Goal: Task Accomplishment & Management: Complete application form

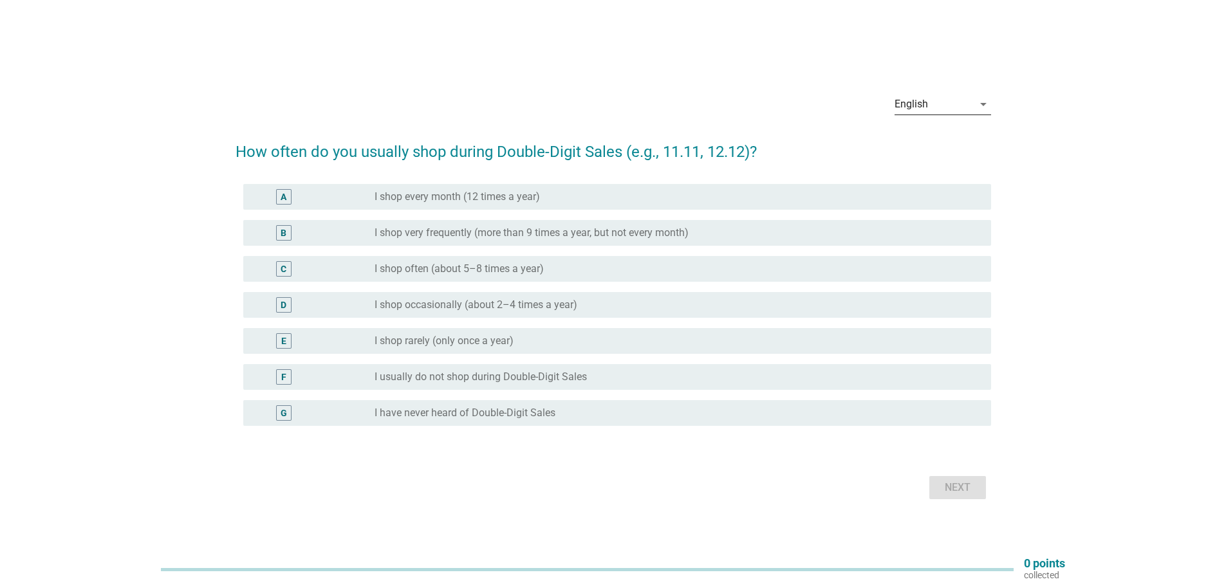
click at [964, 108] on div "English" at bounding box center [934, 104] width 79 height 21
click at [922, 142] on div "Bahasa Melayu" at bounding box center [942, 145] width 76 height 15
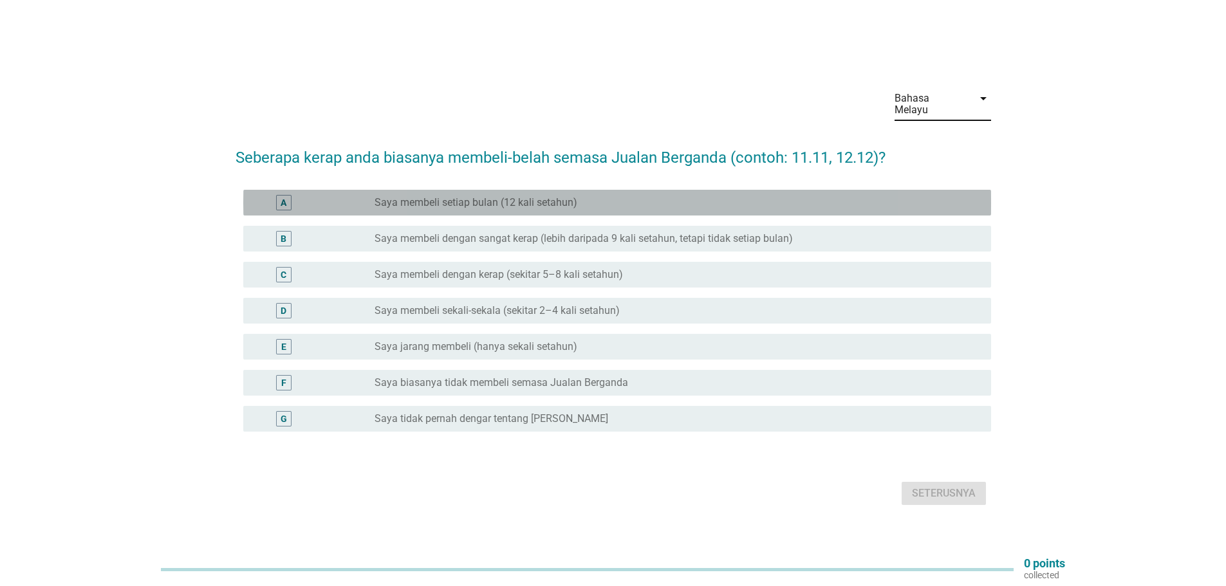
click at [492, 196] on label "Saya membeli setiap bulan (12 kali setahun)" at bounding box center [476, 202] width 203 height 13
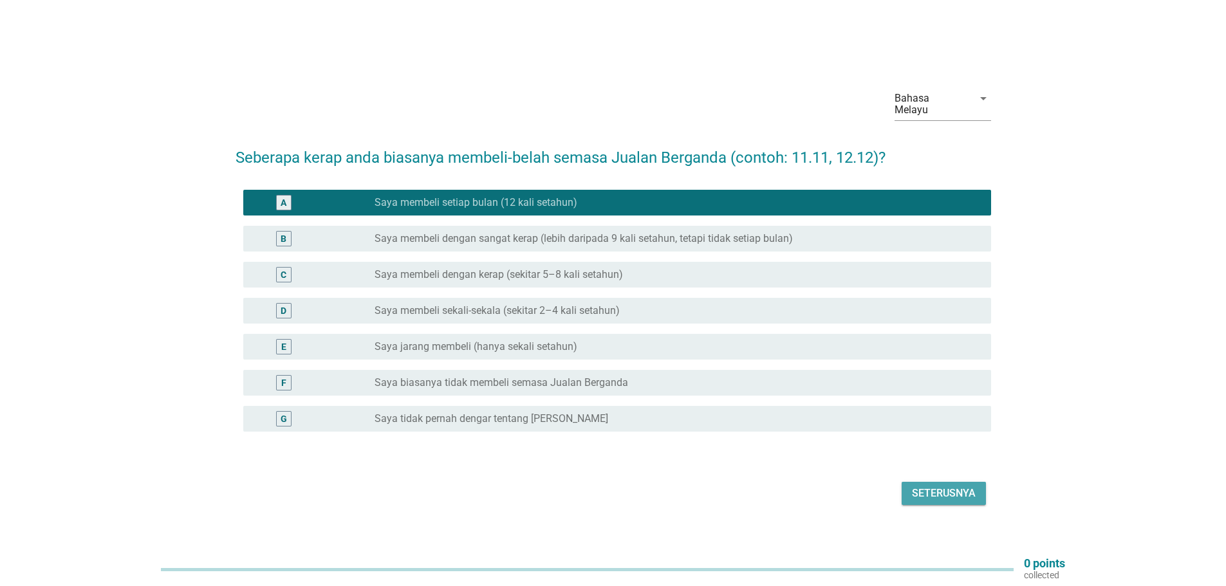
click at [954, 487] on div "Seterusnya" at bounding box center [944, 493] width 64 height 15
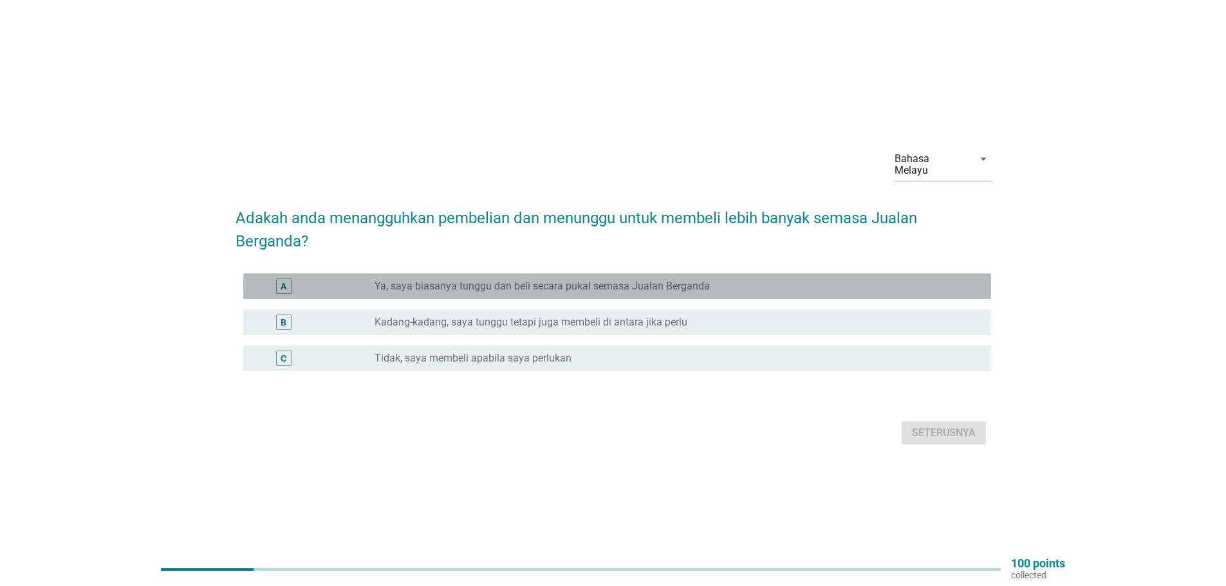
click at [569, 280] on label "Ya, saya biasanya tunggu dan beli secara pukal semasa Jualan Berganda" at bounding box center [542, 286] width 335 height 13
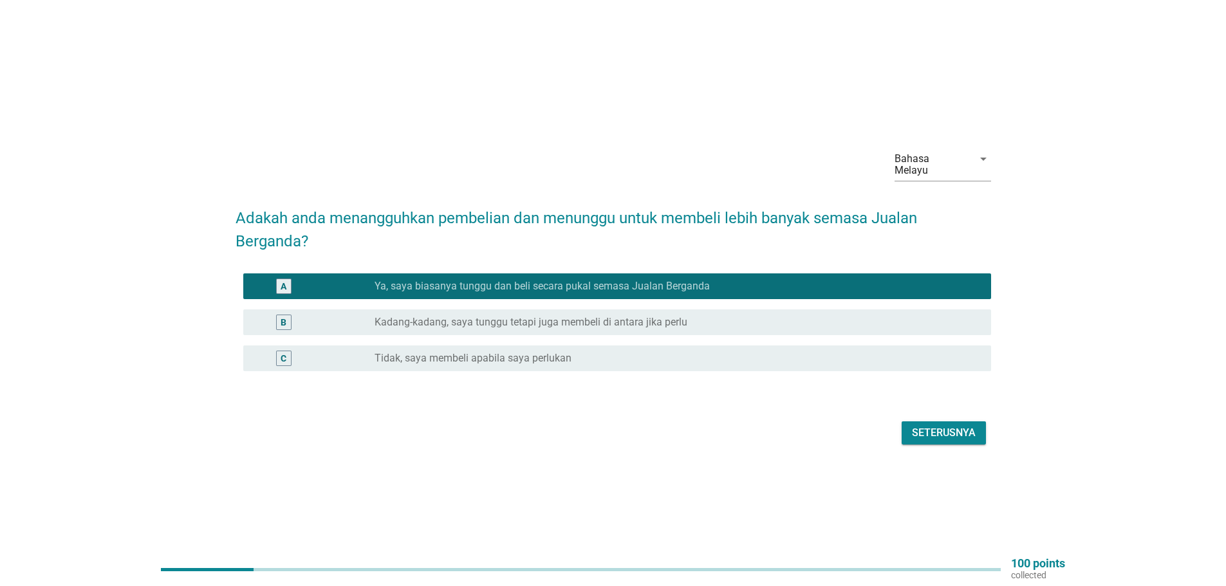
click at [951, 430] on div "Seterusnya" at bounding box center [944, 433] width 64 height 15
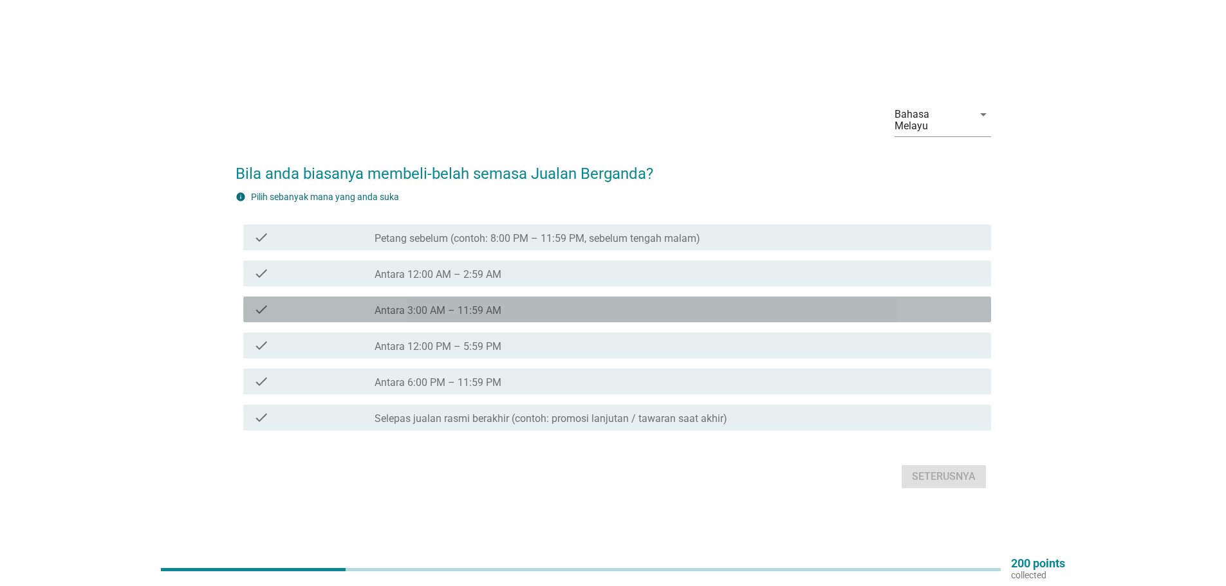
click at [447, 304] on label "Antara 3:00 AM – 11:59 AM" at bounding box center [438, 310] width 127 height 13
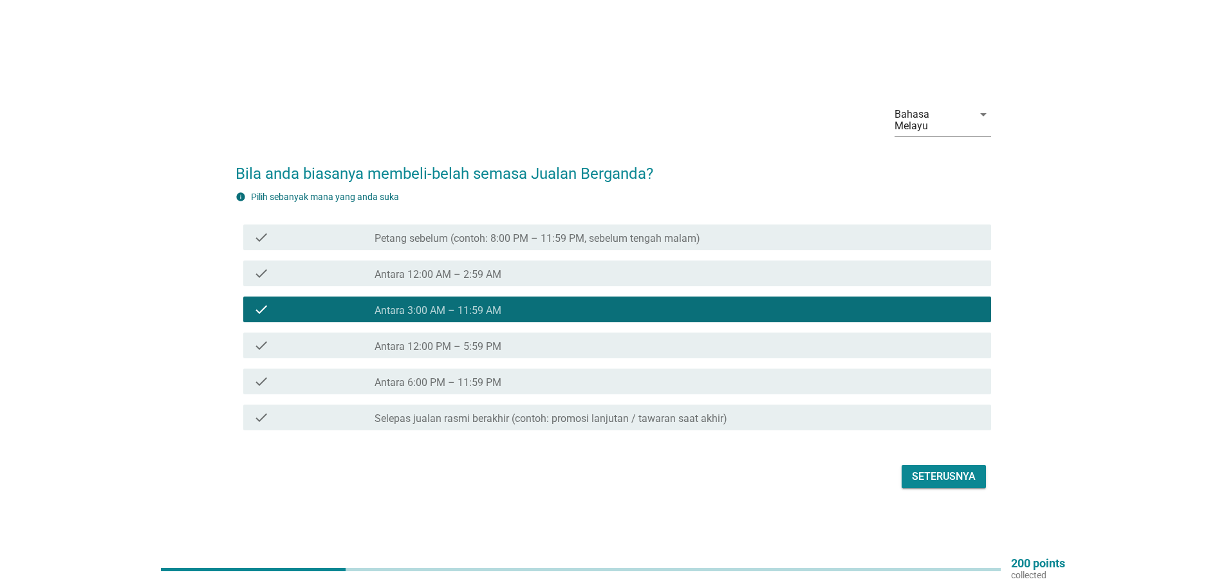
click at [953, 469] on div "Seterusnya" at bounding box center [944, 476] width 64 height 15
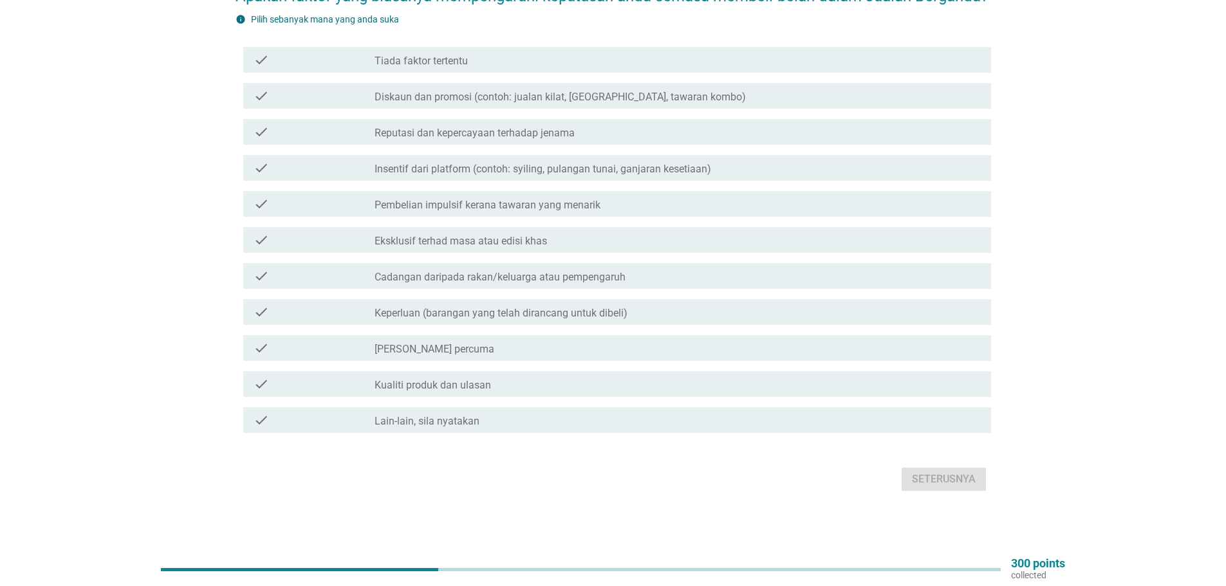
scroll to position [89, 0]
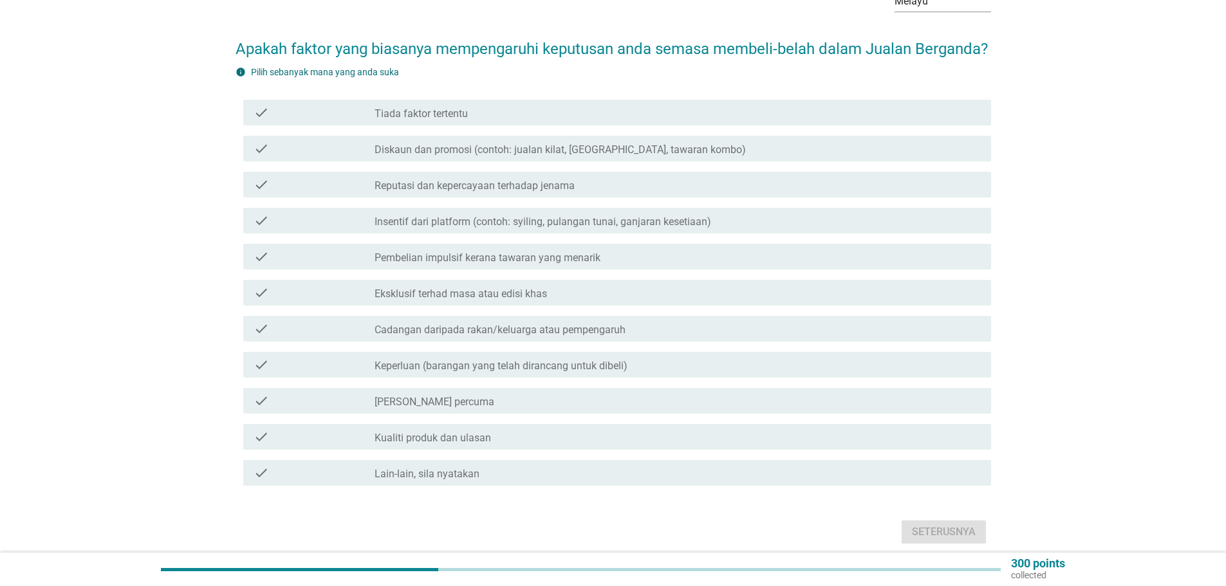
click at [581, 156] on label "Diskaun dan promosi (contoh: jualan kilat, [GEOGRAPHIC_DATA], tawaran kombo)" at bounding box center [560, 150] width 371 height 13
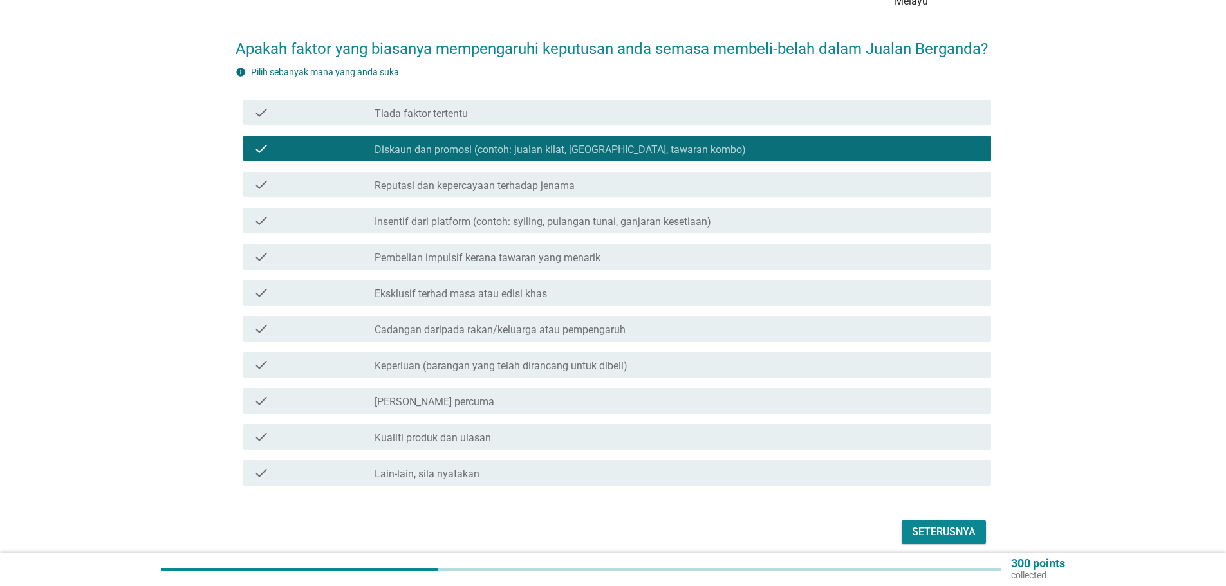
click at [585, 229] on label "Insentif dari platform (contoh: syiling, pulangan tunai, ganjaran kesetiaan)" at bounding box center [543, 222] width 337 height 13
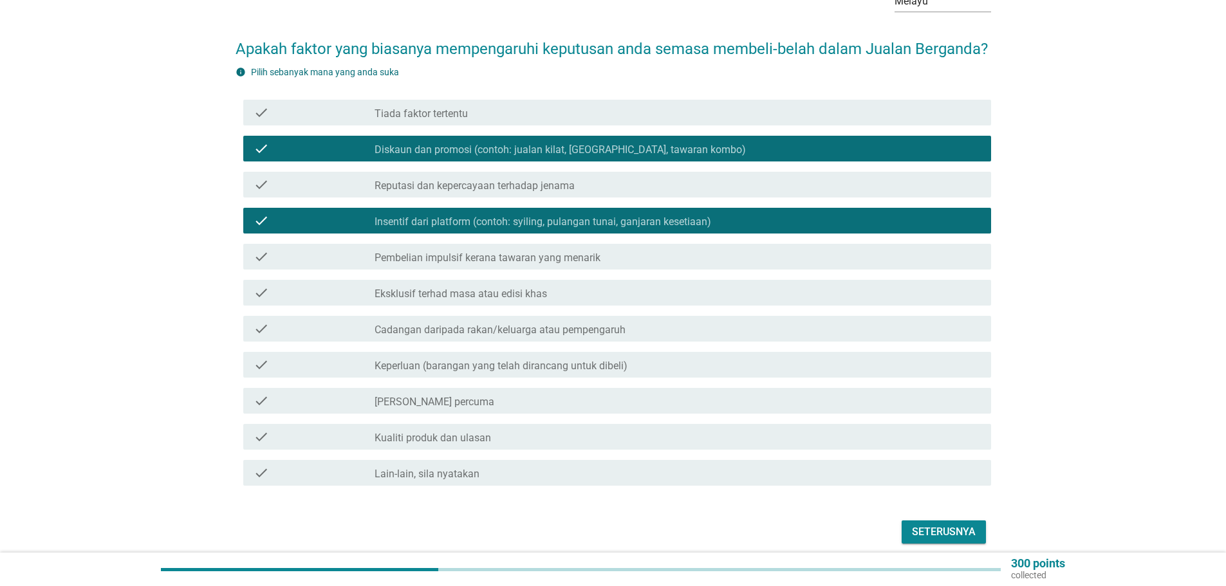
click at [494, 409] on label "[PERSON_NAME] percuma" at bounding box center [435, 402] width 120 height 13
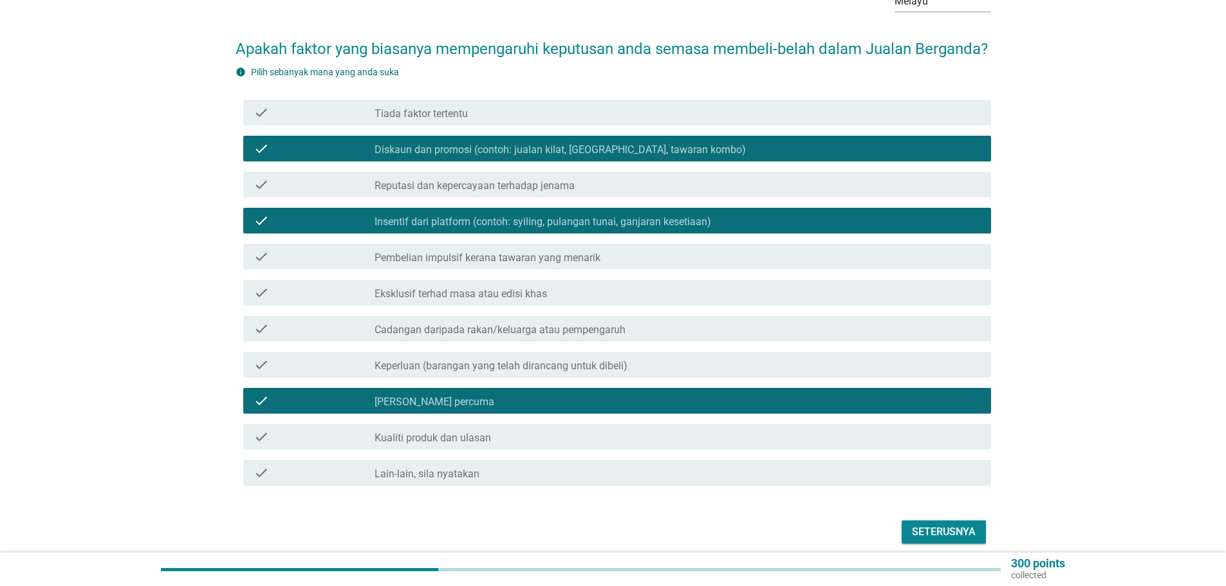
click at [950, 536] on button "Seterusnya" at bounding box center [944, 532] width 84 height 23
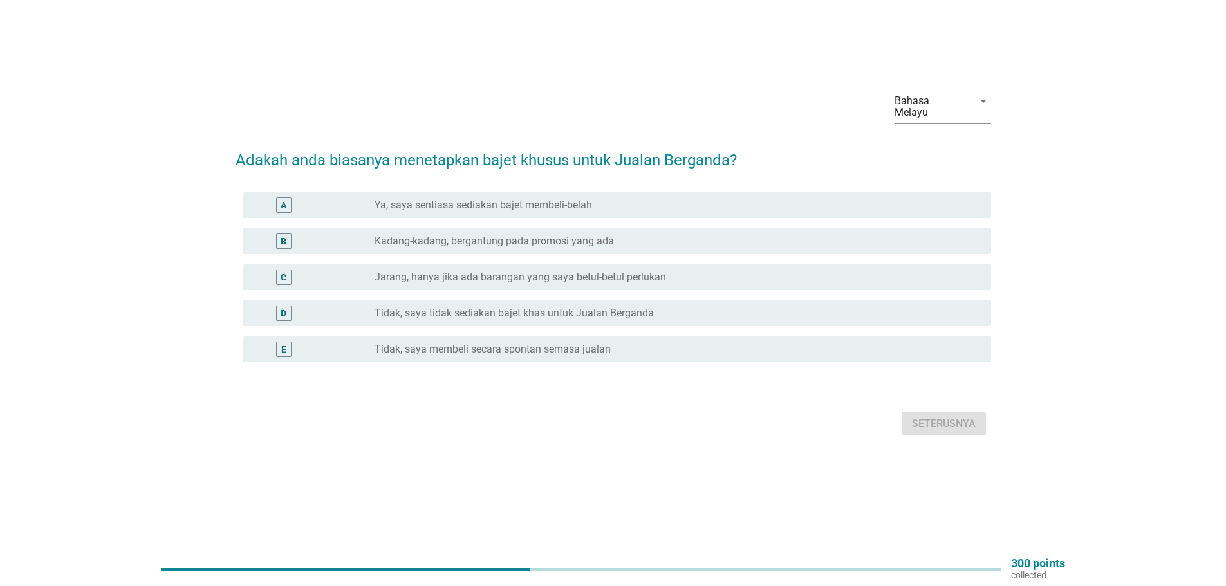
scroll to position [0, 0]
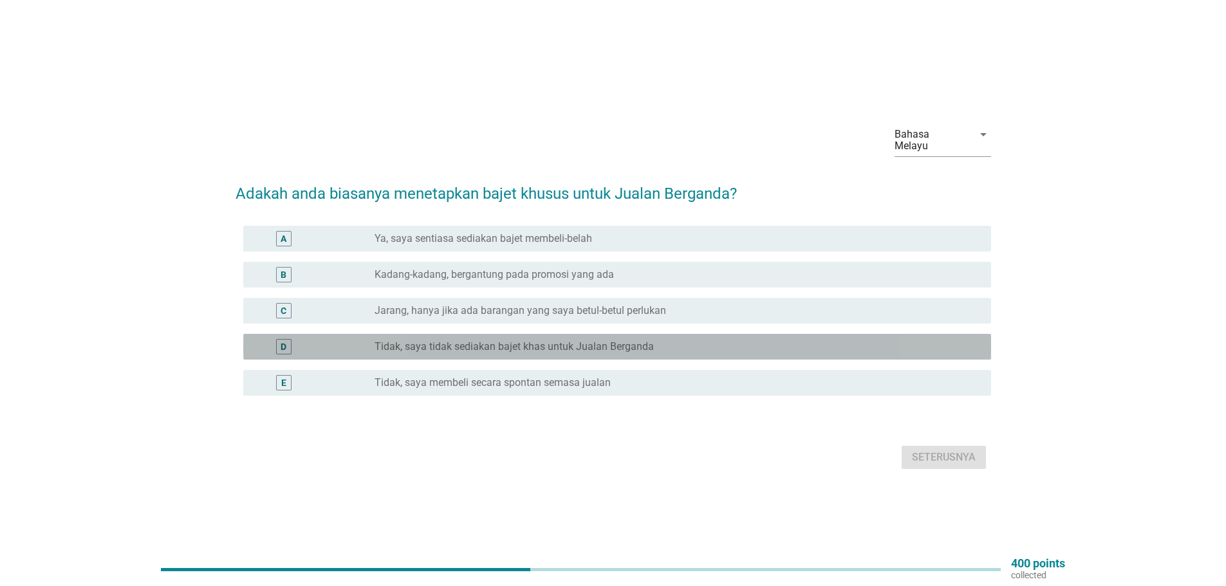
click at [496, 342] on label "Tidak, saya tidak sediakan bajet khas untuk Jualan Berganda" at bounding box center [514, 347] width 279 height 13
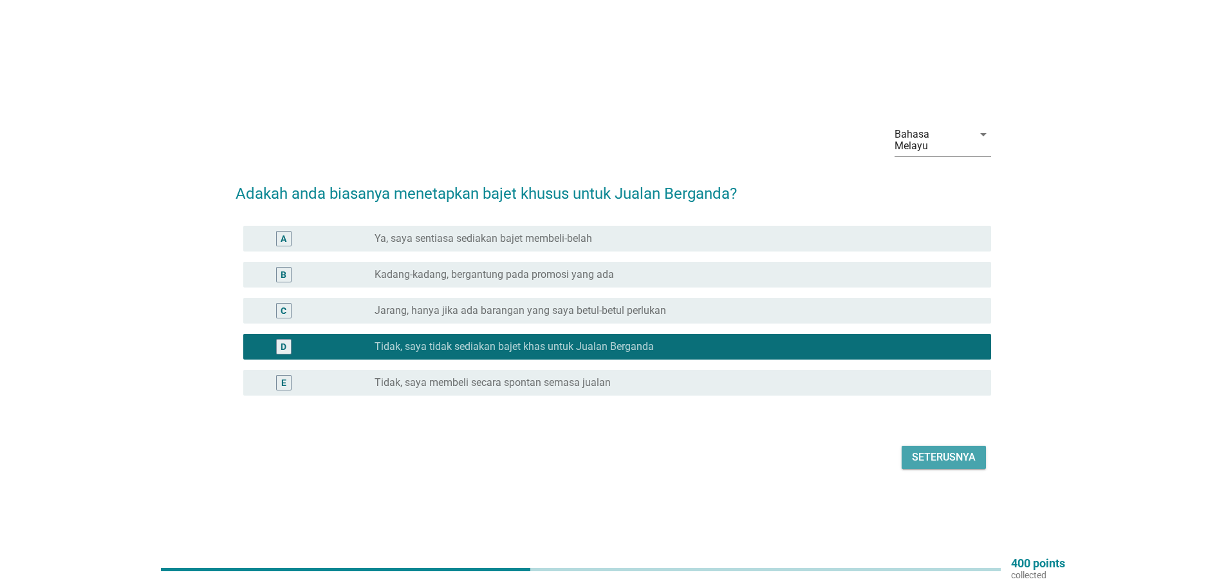
click at [951, 452] on div "Seterusnya" at bounding box center [944, 457] width 64 height 15
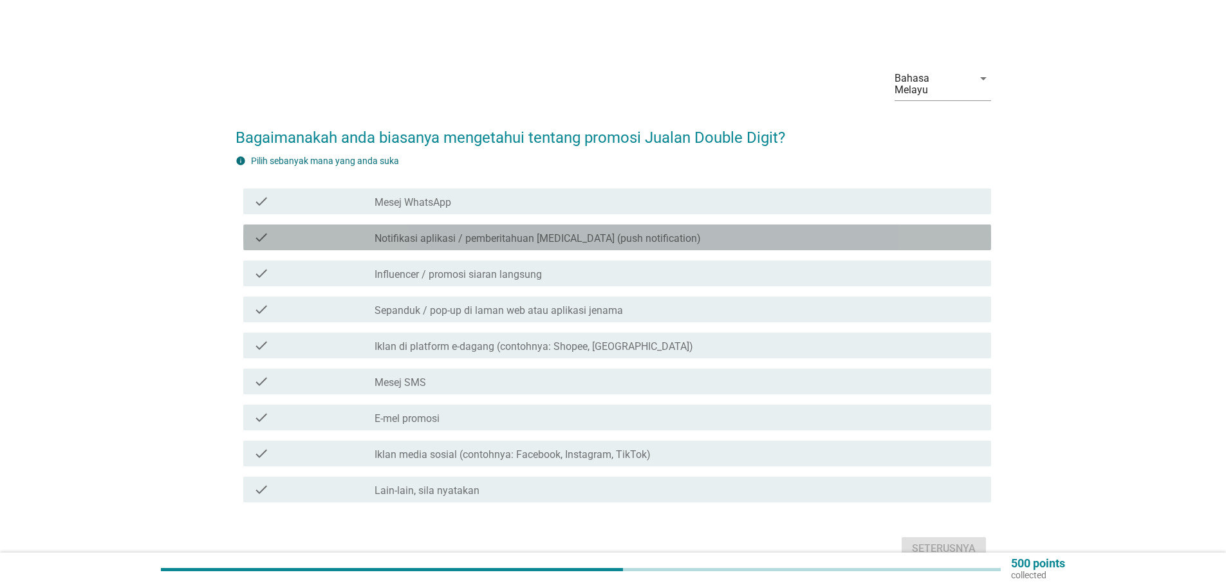
click at [541, 232] on label "Notifikasi aplikasi / pemberitahuan [MEDICAL_DATA] (push notification)" at bounding box center [538, 238] width 326 height 13
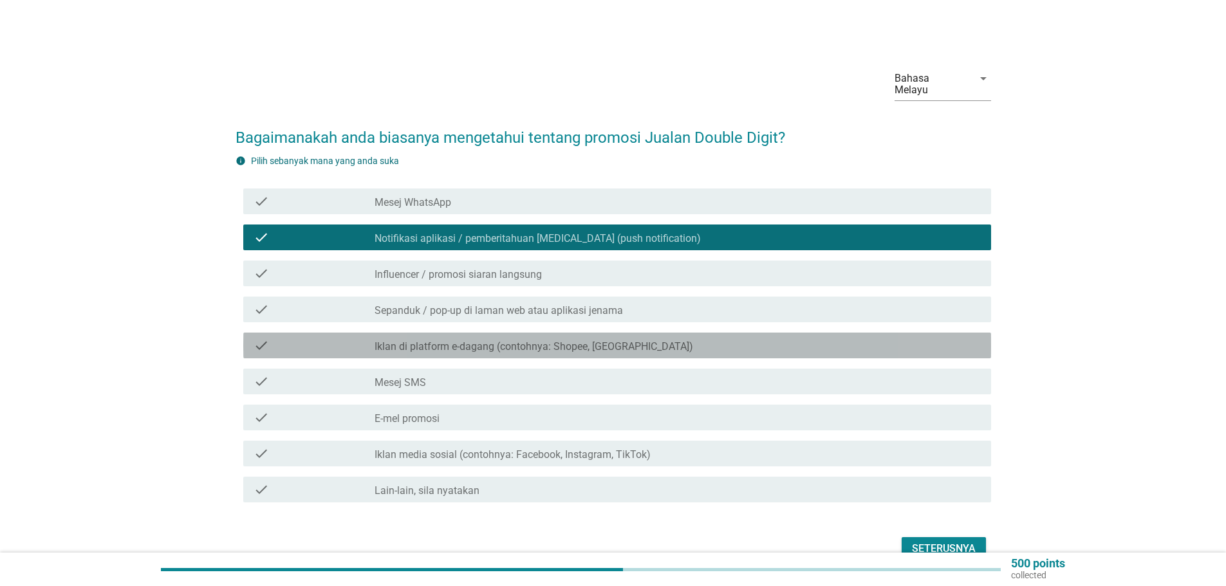
click at [545, 341] on label "Iklan di platform e-dagang (contohnya: Shopee, [GEOGRAPHIC_DATA])" at bounding box center [534, 347] width 319 height 13
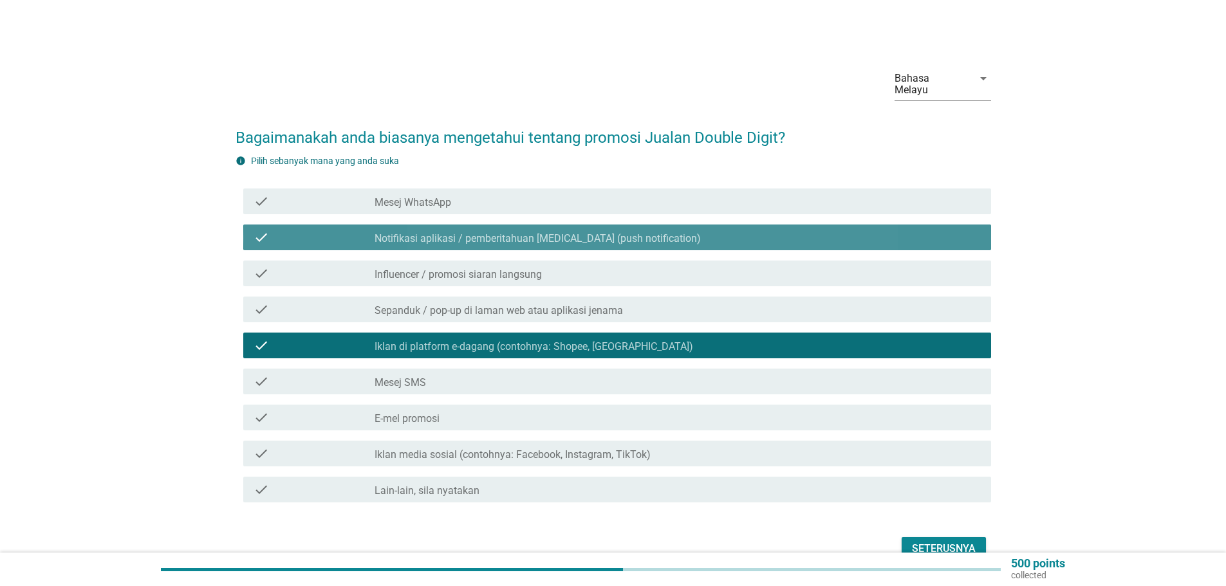
click at [579, 232] on label "Notifikasi aplikasi / pemberitahuan [MEDICAL_DATA] (push notification)" at bounding box center [538, 238] width 326 height 13
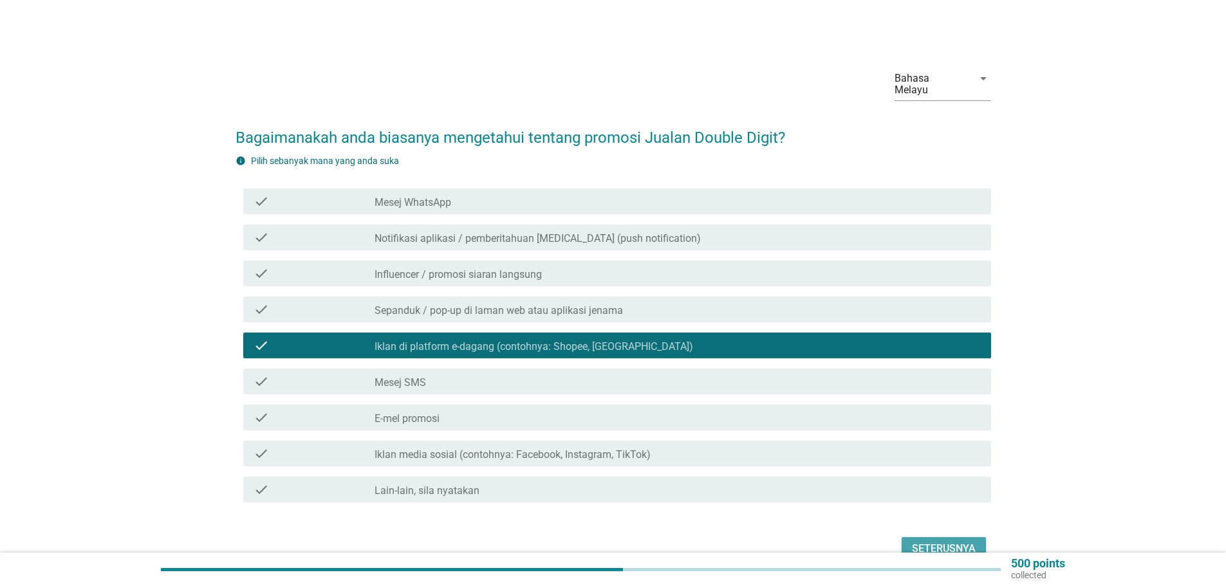
click at [953, 541] on div "Seterusnya" at bounding box center [944, 548] width 64 height 15
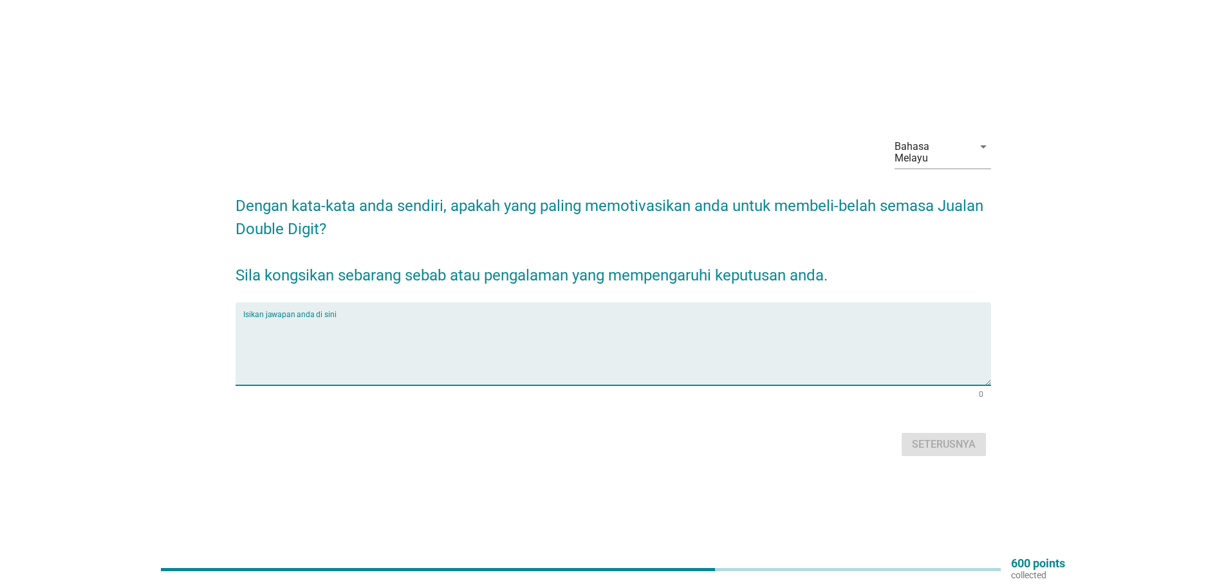
click at [483, 362] on textarea "Isikan jawapan anda di sini" at bounding box center [617, 352] width 748 height 68
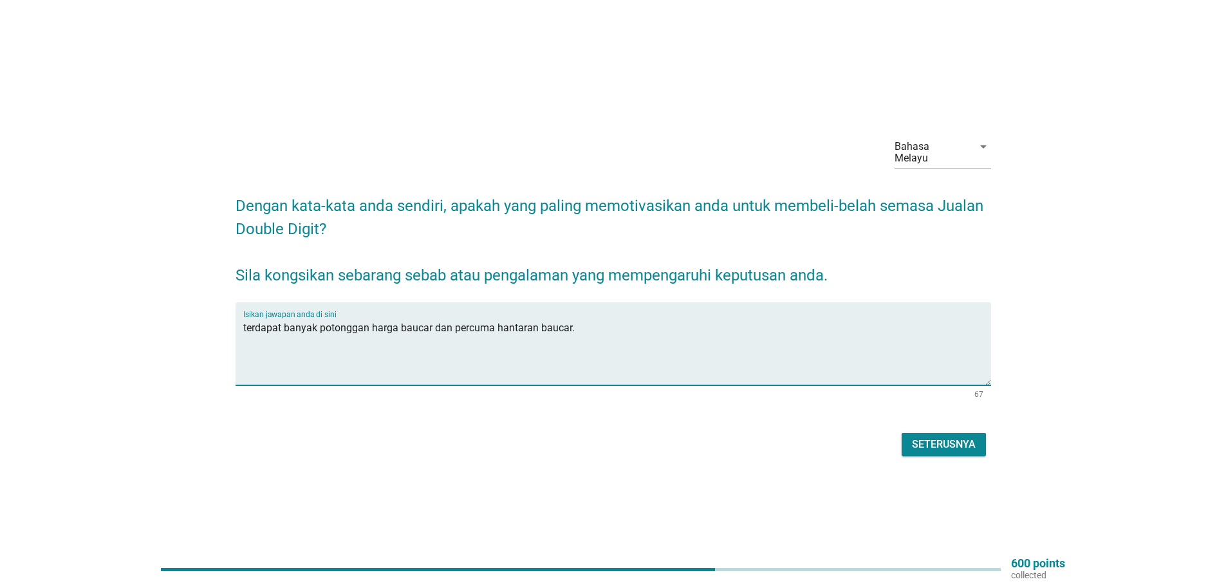
type textarea "terdapat banyak potonggan harga baucar dan percuma hantaran baucar."
drag, startPoint x: 951, startPoint y: 437, endPoint x: 931, endPoint y: 441, distance: 20.3
click at [946, 438] on div "Seterusnya" at bounding box center [944, 444] width 64 height 15
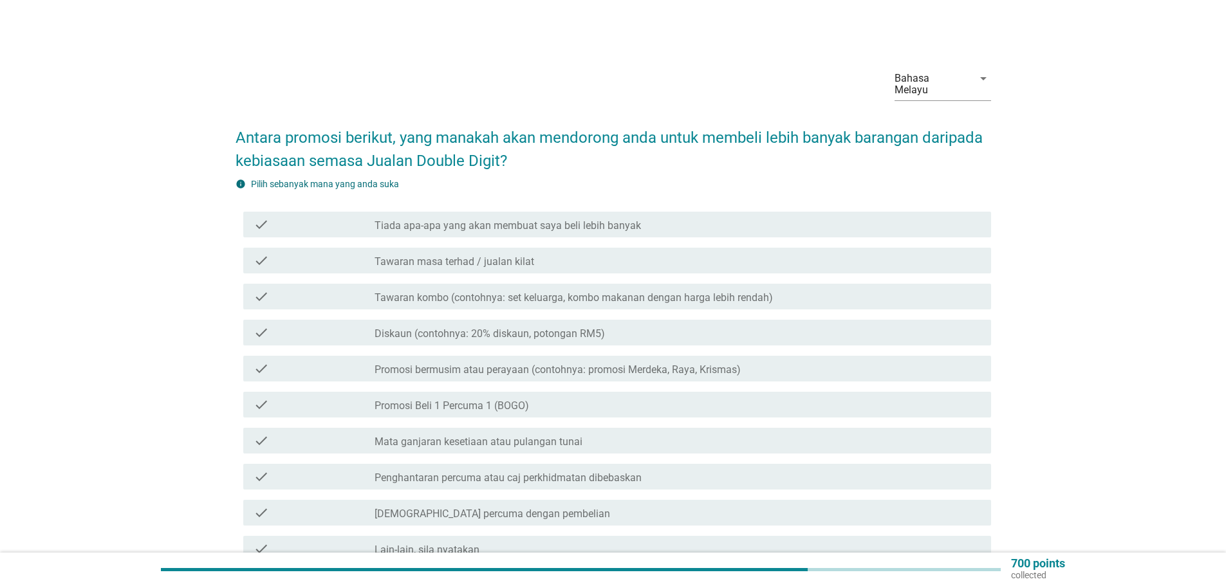
scroll to position [64, 0]
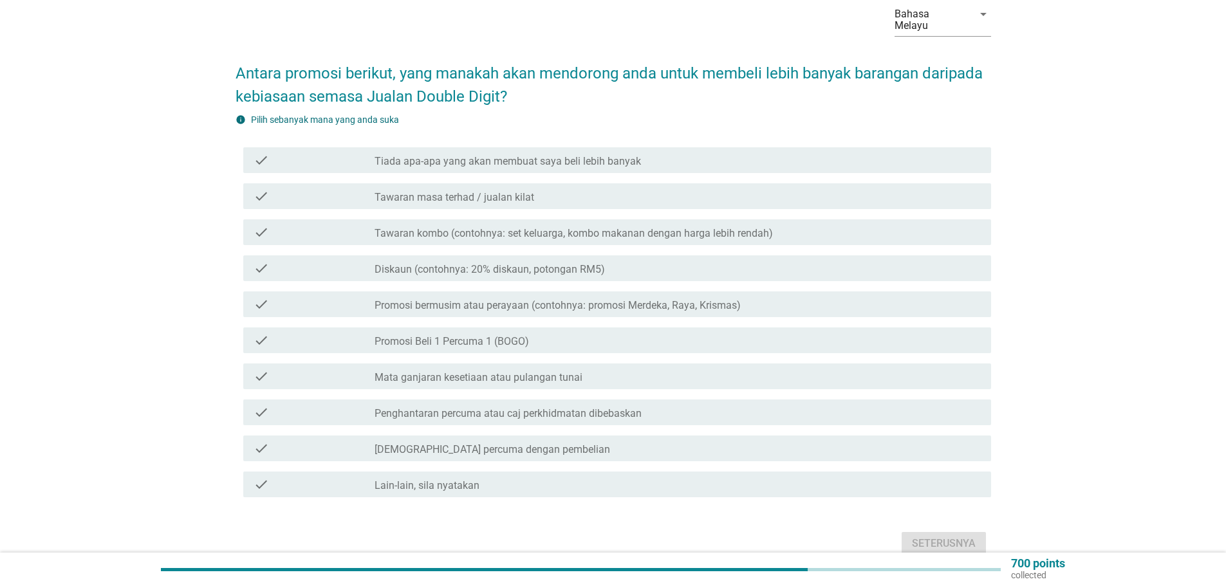
click at [558, 263] on label "Diskaun (contohnya: 20% diskaun, potongan RM5)" at bounding box center [490, 269] width 230 height 13
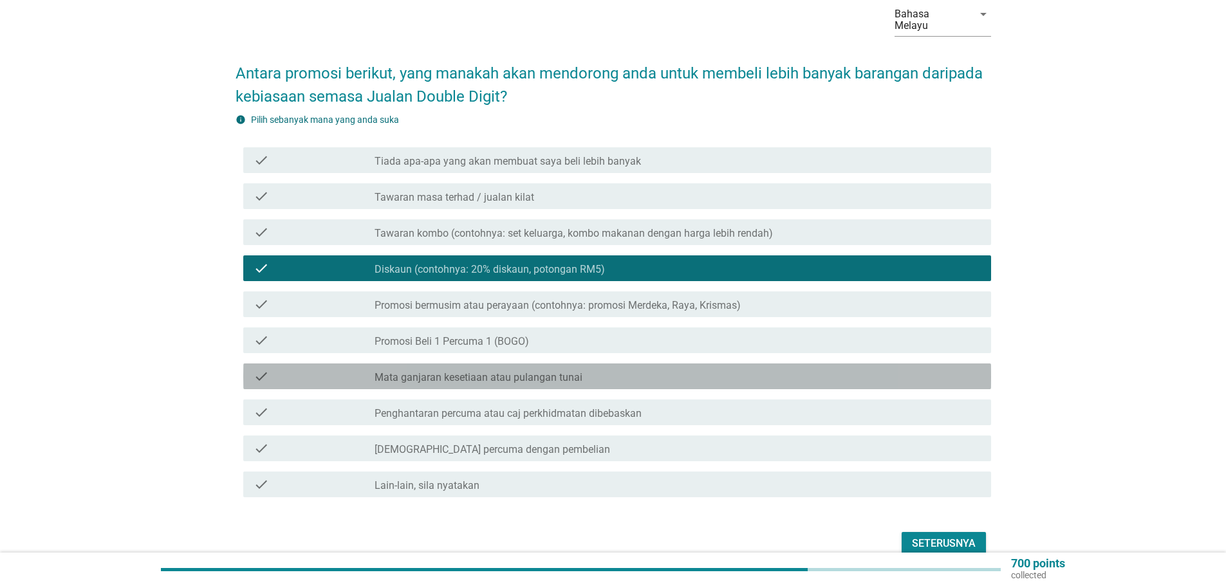
click at [556, 371] on label "Mata ganjaran kesetiaan atau pulangan tunai" at bounding box center [479, 377] width 208 height 13
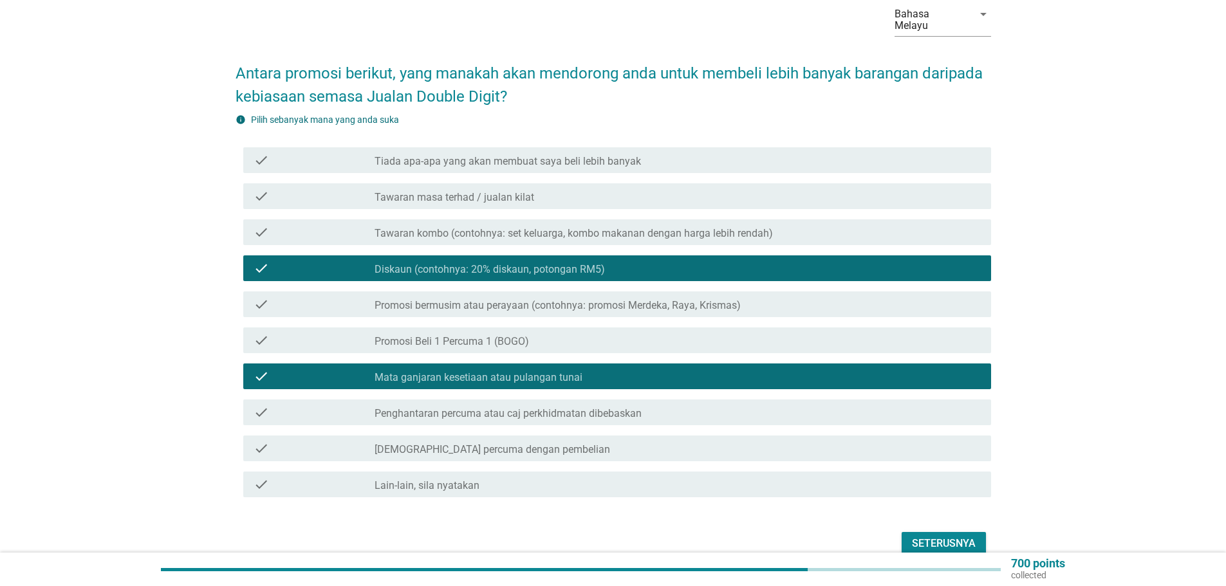
click at [557, 407] on label "Penghantaran percuma atau caj perkhidmatan dibebaskan" at bounding box center [508, 413] width 267 height 13
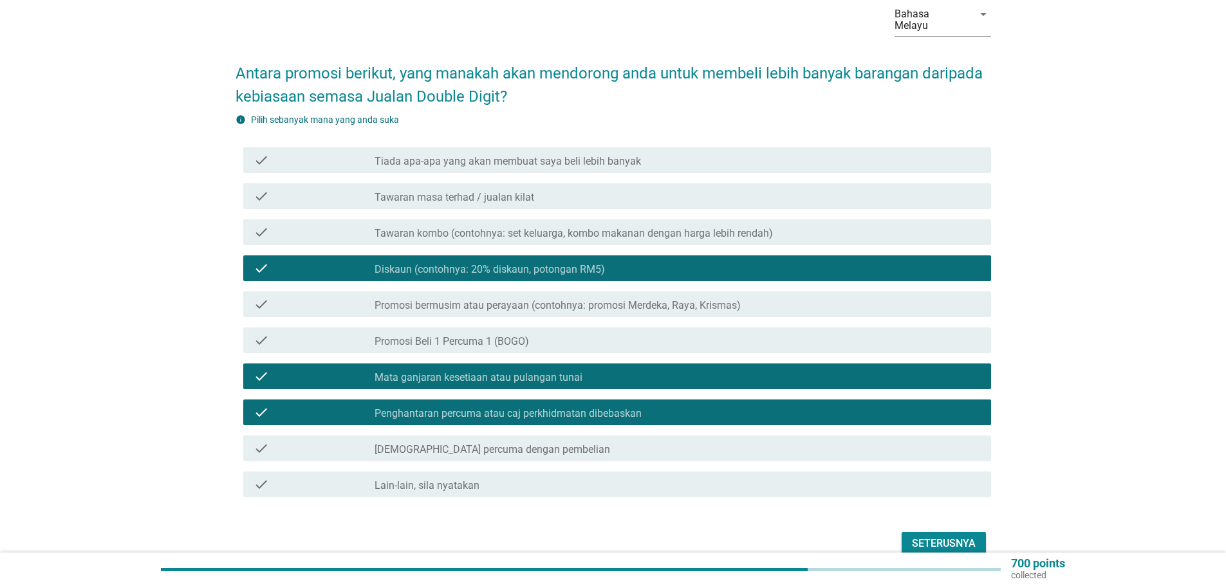
click at [943, 536] on div "Seterusnya" at bounding box center [944, 543] width 64 height 15
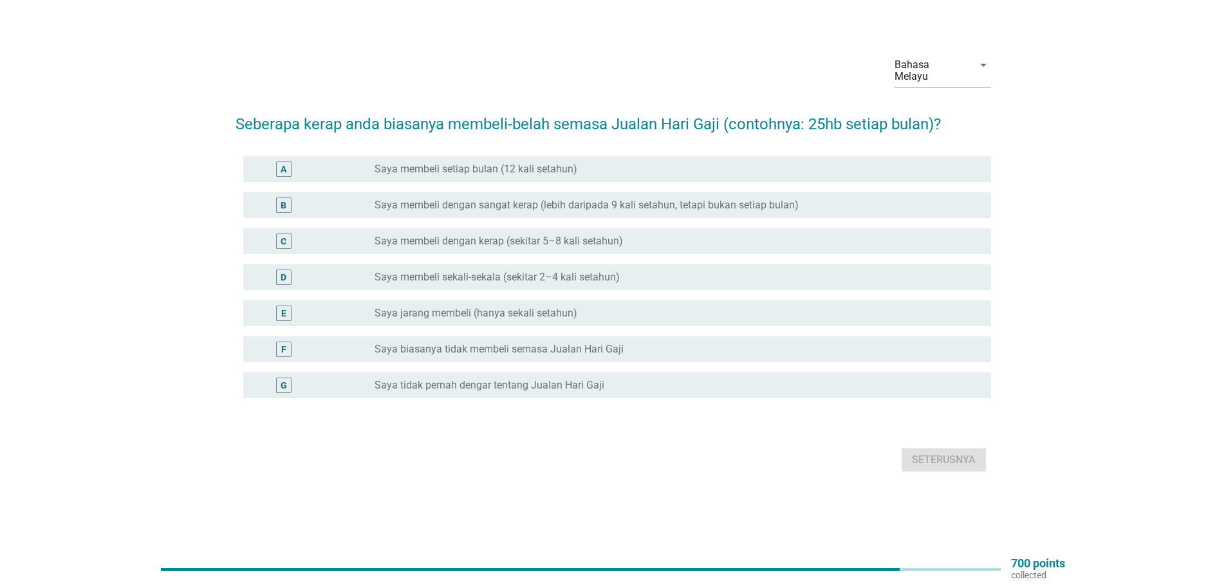
scroll to position [0, 0]
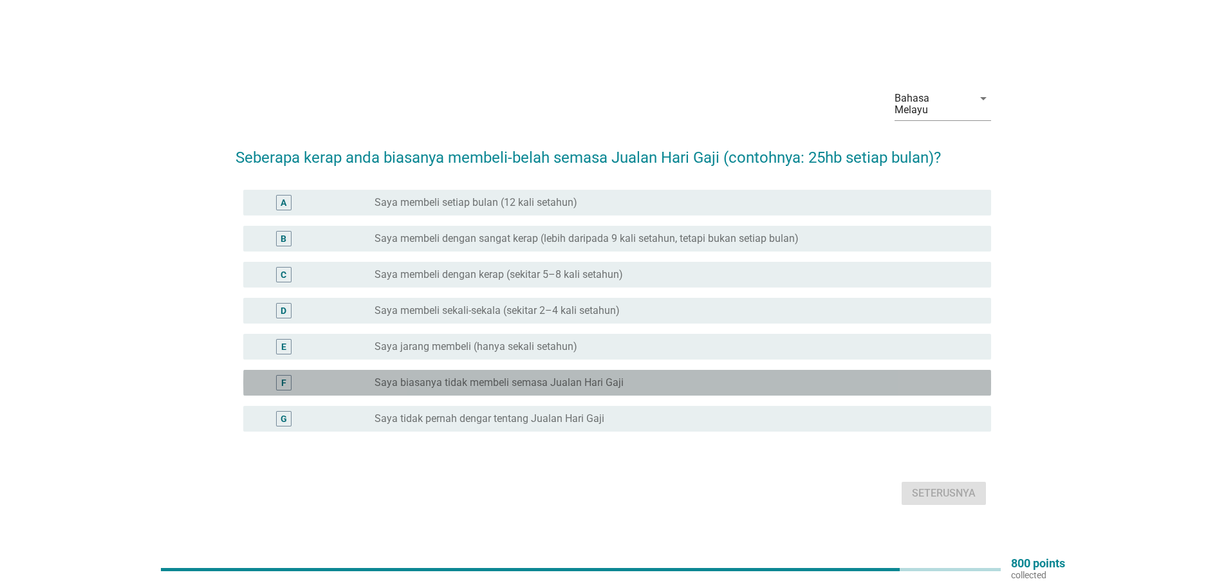
click at [486, 377] on label "Saya biasanya tidak membeli semasa Jualan Hari Gaji" at bounding box center [499, 383] width 249 height 13
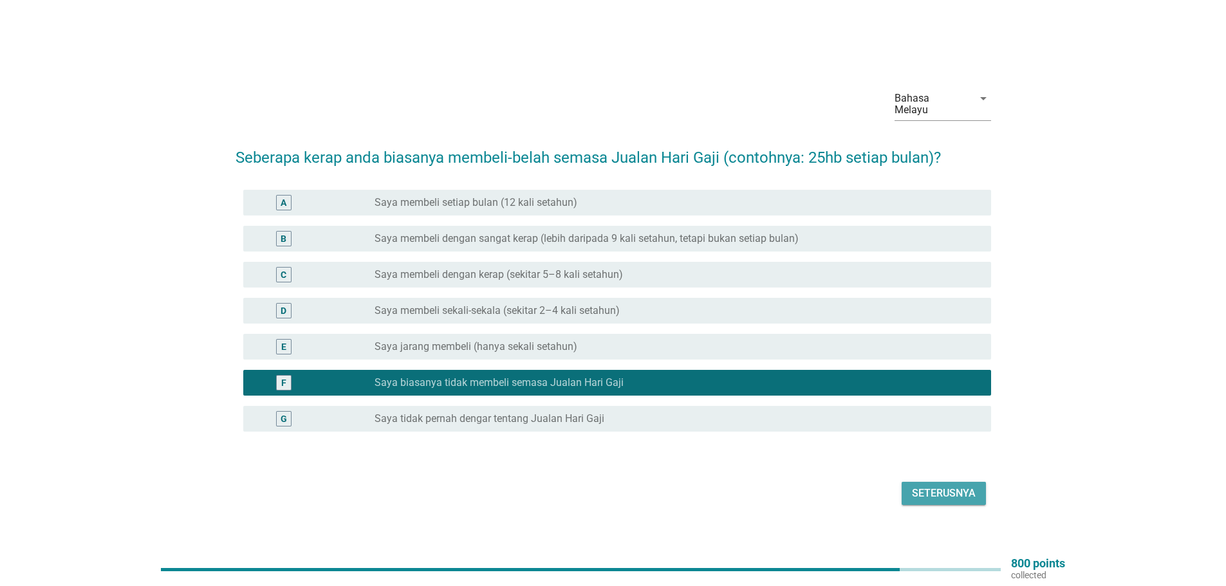
click at [942, 486] on div "Seterusnya" at bounding box center [944, 493] width 64 height 15
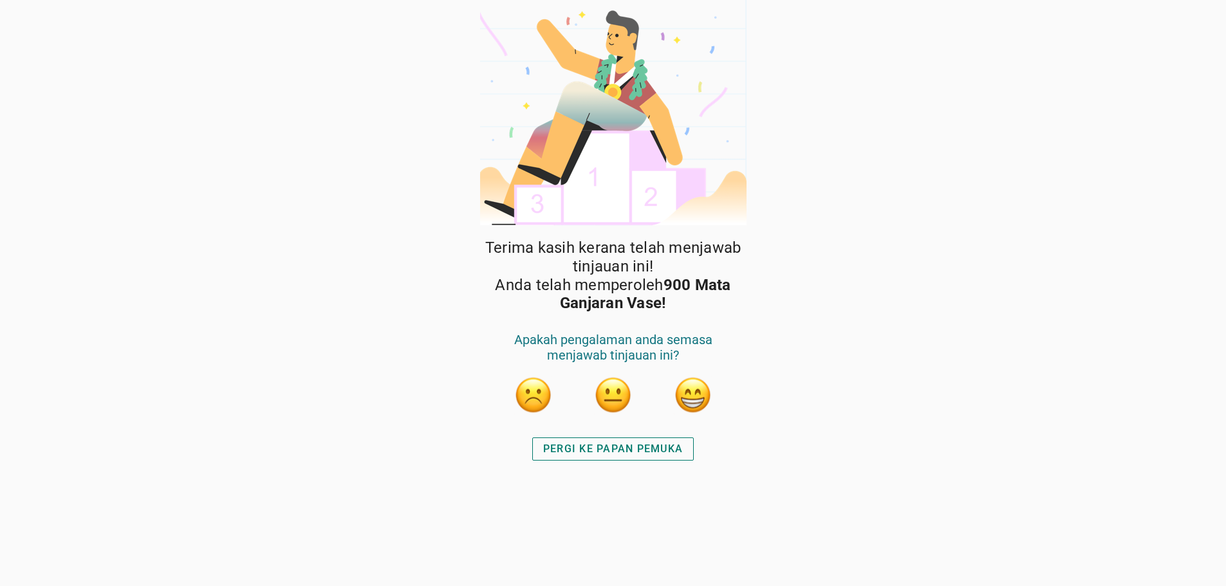
click at [696, 393] on button "button" at bounding box center [693, 395] width 39 height 39
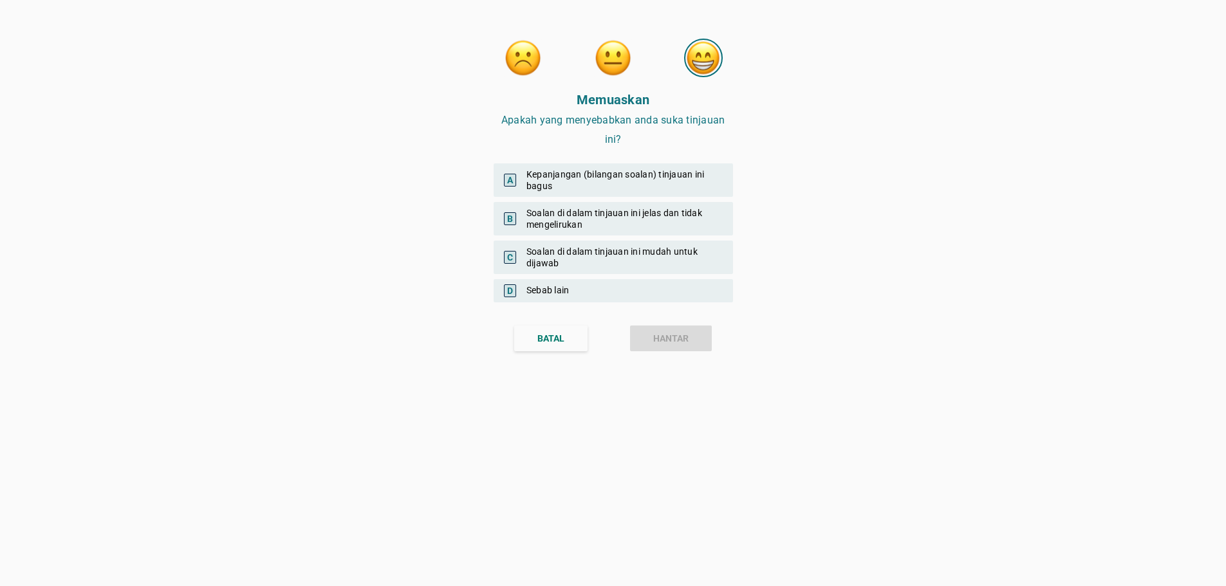
click at [637, 176] on div "A Kepanjangan (bilangan soalan) tinjauan ini bagus" at bounding box center [613, 180] width 239 height 33
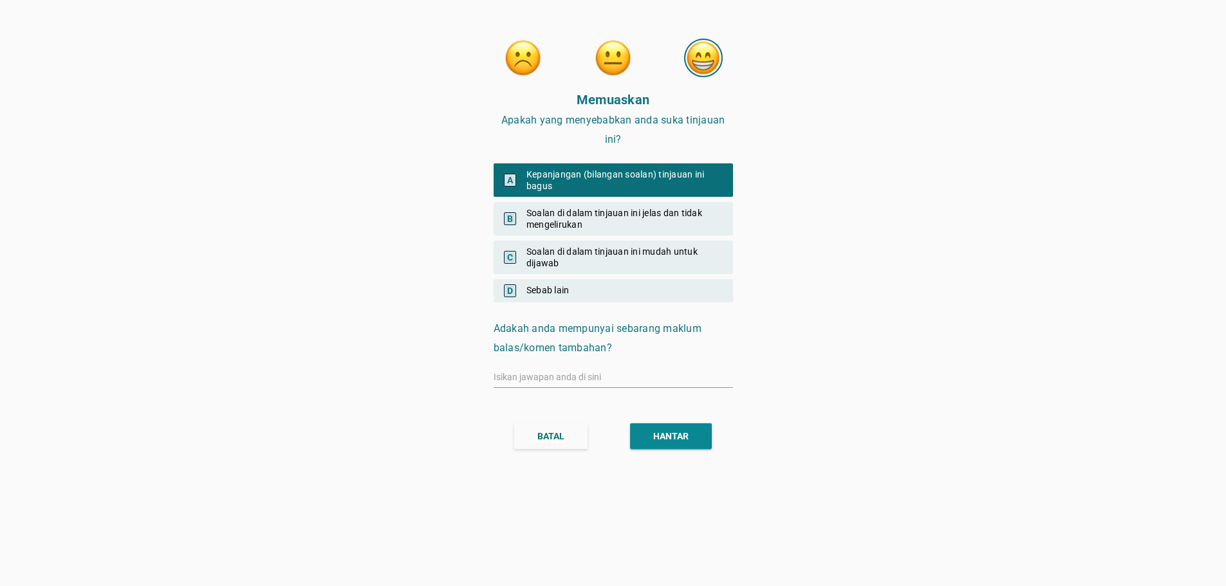
drag, startPoint x: 600, startPoint y: 216, endPoint x: 585, endPoint y: 249, distance: 36.9
click at [600, 216] on div "B Soalan di dalam tinjauan ini jelas dan tidak mengelirukan" at bounding box center [613, 218] width 239 height 33
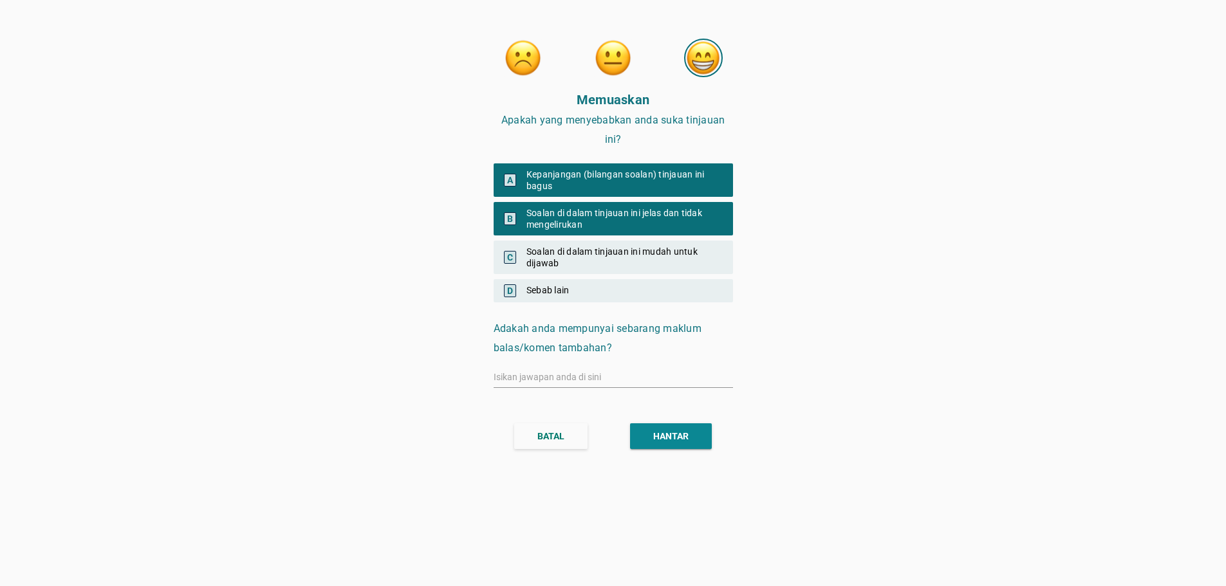
click at [585, 255] on div "C Soalan di dalam tinjauan ini mudah untuk dijawab" at bounding box center [613, 257] width 239 height 33
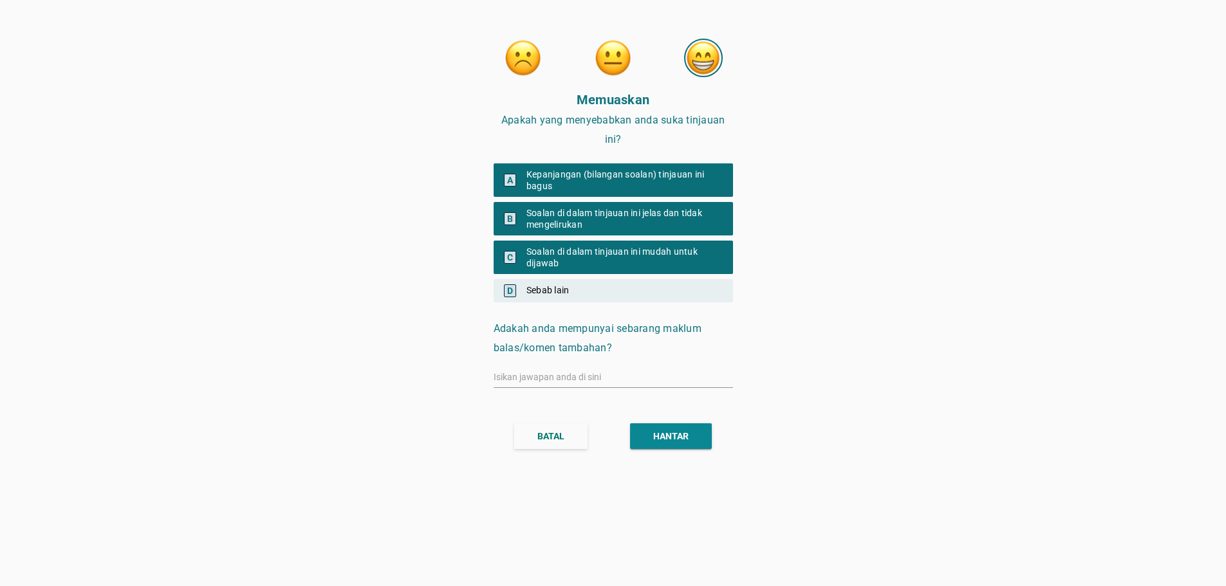
click at [672, 435] on div "HANTAR" at bounding box center [670, 437] width 35 height 14
